Goal: Task Accomplishment & Management: Use online tool/utility

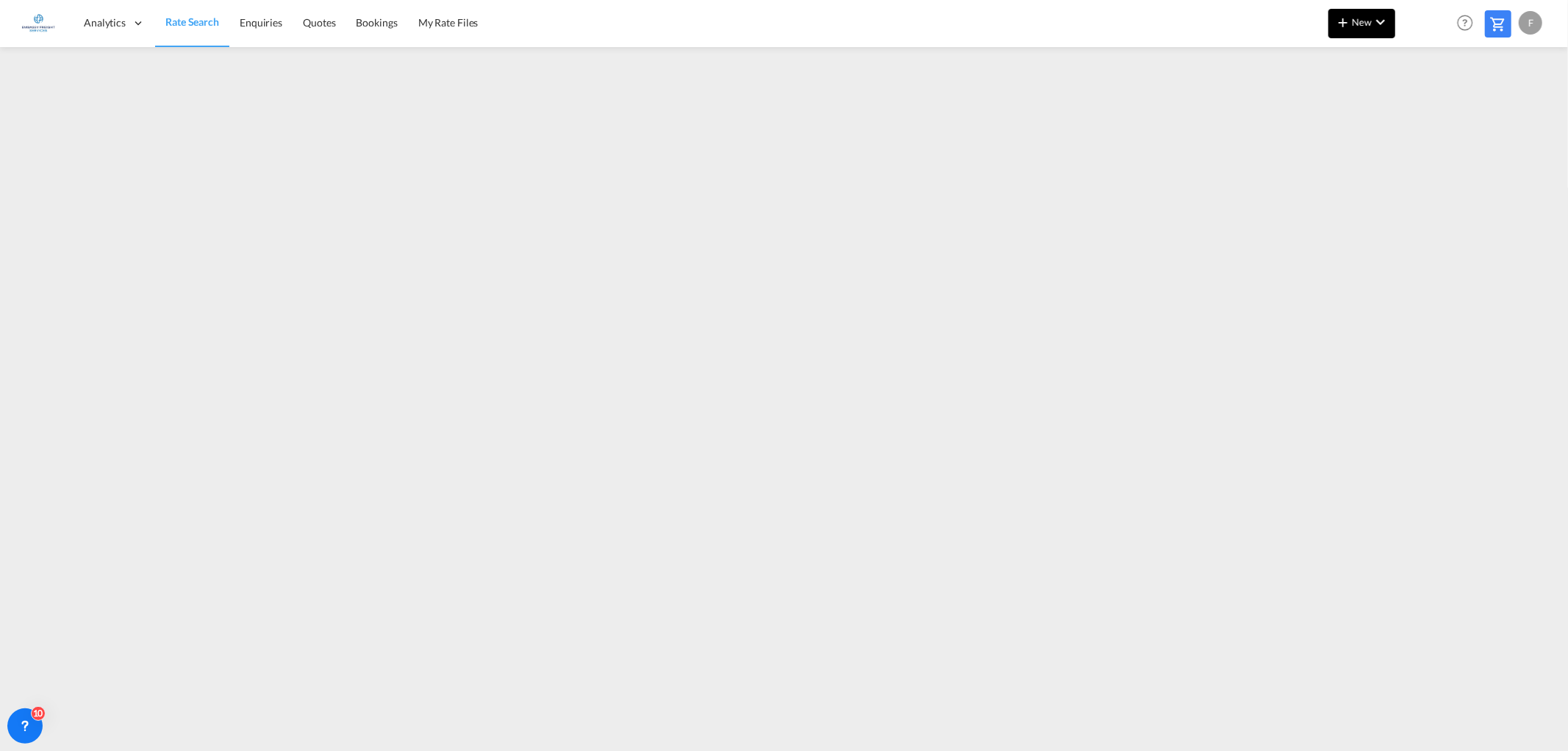
click at [1378, 25] on md-icon "icon-chevron-down" at bounding box center [1381, 22] width 17 height 17
click at [1429, 109] on span "Ratesheet" at bounding box center [1422, 110] width 17 height 29
click at [1356, 25] on span "New" at bounding box center [1361, 22] width 55 height 12
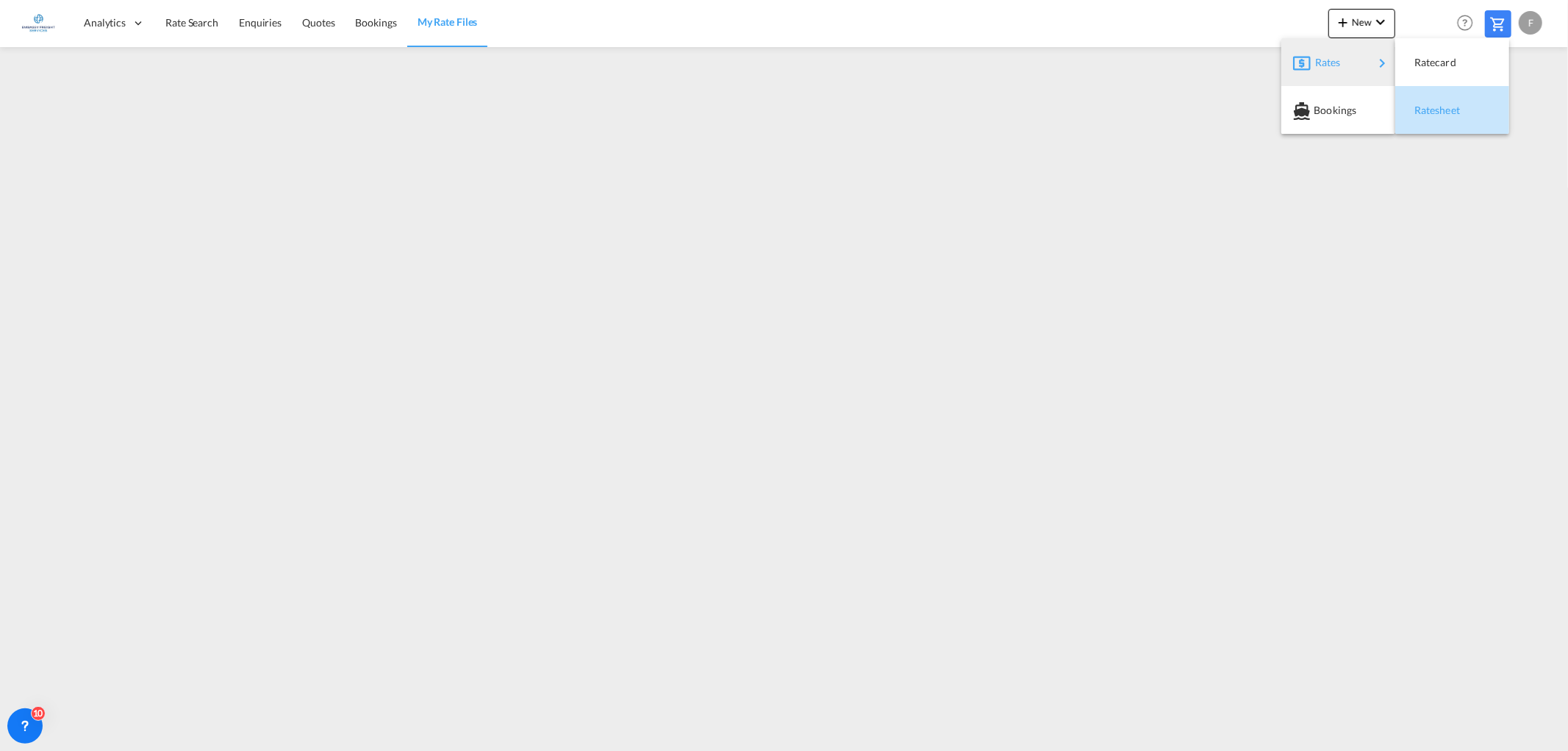
click at [1429, 106] on span "Ratesheet" at bounding box center [1422, 110] width 17 height 29
click at [194, 20] on span "Rate Search" at bounding box center [191, 22] width 53 height 13
